Goal: Find specific fact: Locate a discrete piece of known information

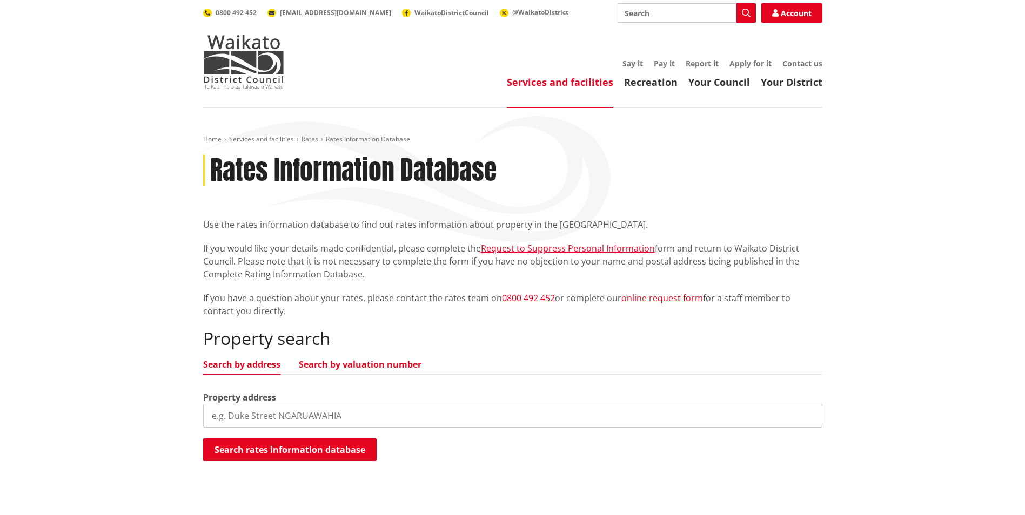
click at [372, 365] on link "Search by valuation number" at bounding box center [360, 364] width 123 height 9
click at [366, 404] on div "Valuation number" at bounding box center [512, 409] width 619 height 37
click at [367, 409] on input "search" at bounding box center [512, 416] width 619 height 24
type input "04410/278.06"
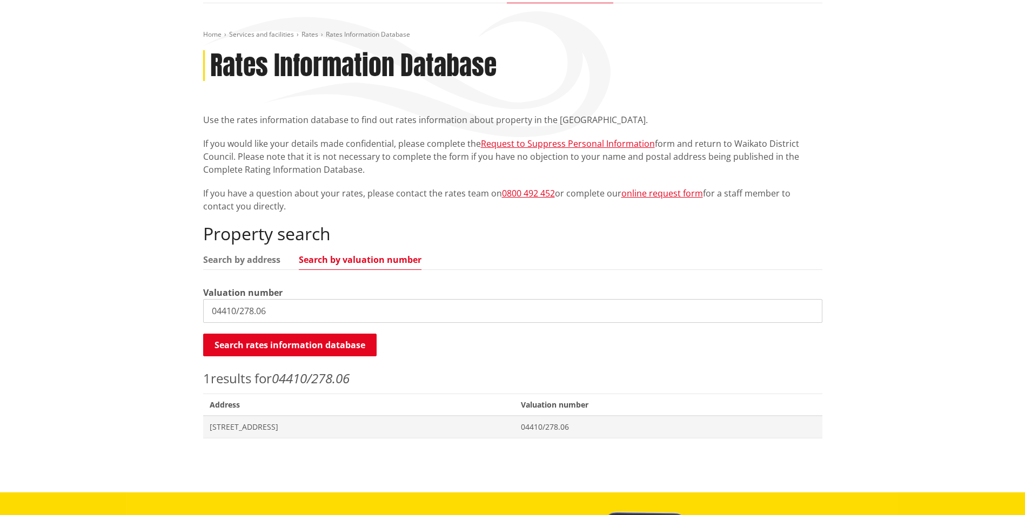
scroll to position [108, 0]
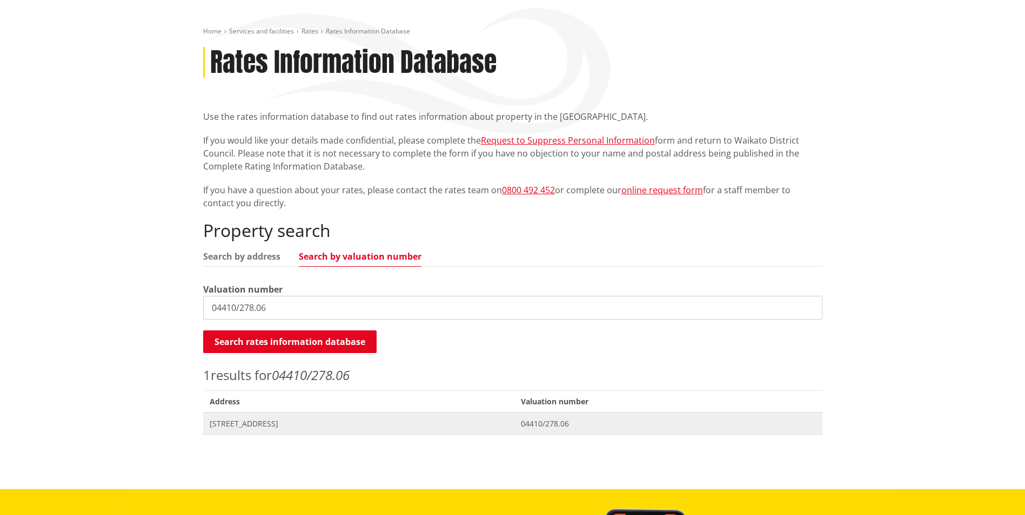
click at [328, 415] on span "Address [STREET_ADDRESS]" at bounding box center [359, 424] width 312 height 22
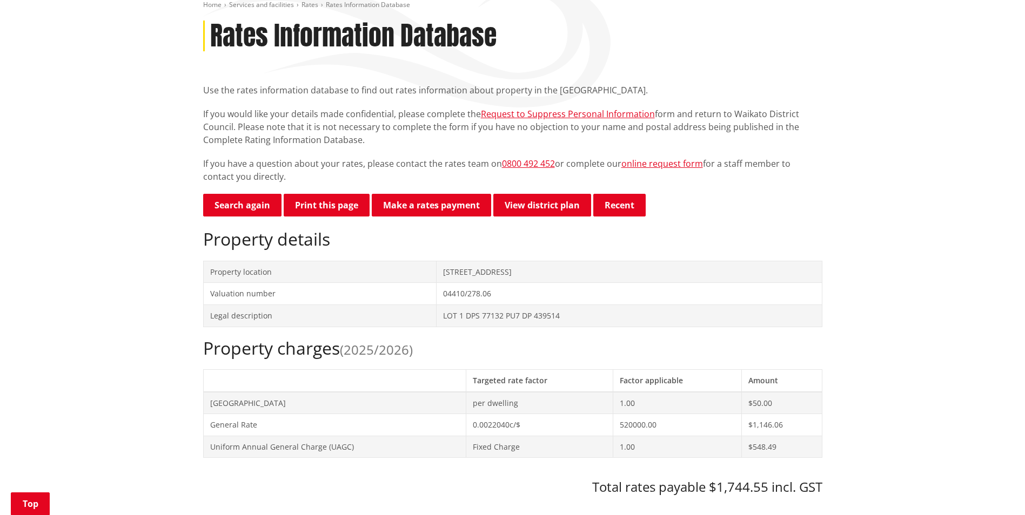
scroll to position [324, 0]
